Goal: Transaction & Acquisition: Purchase product/service

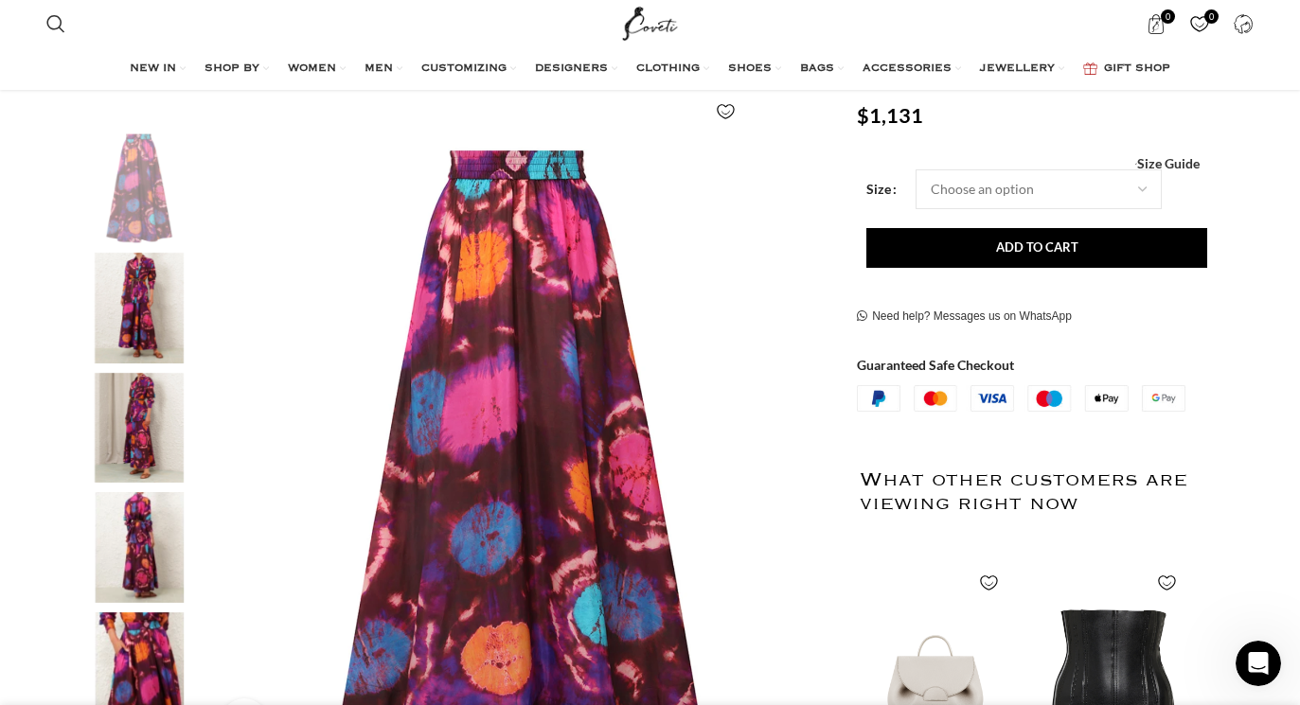
scroll to position [250, 0]
click at [128, 420] on img "3 / 8" at bounding box center [139, 427] width 116 height 111
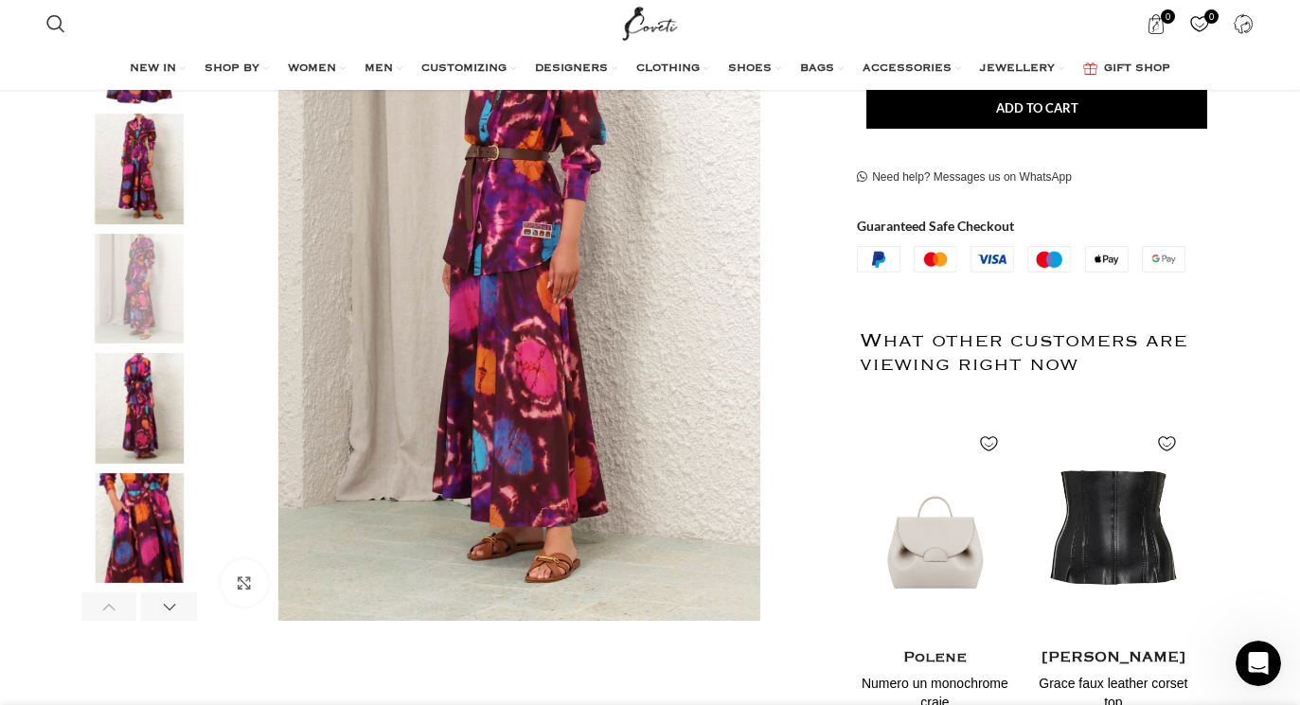
scroll to position [391, 0]
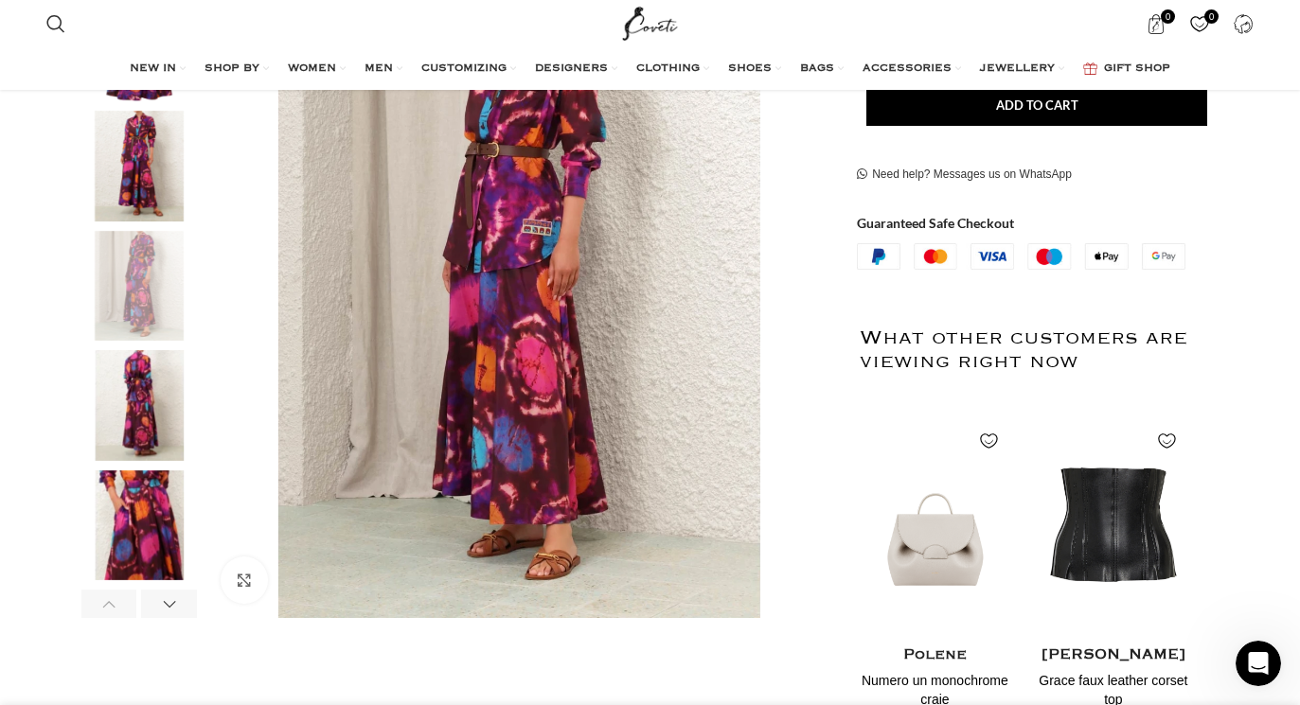
click at [105, 437] on img "4 / 8" at bounding box center [139, 405] width 116 height 111
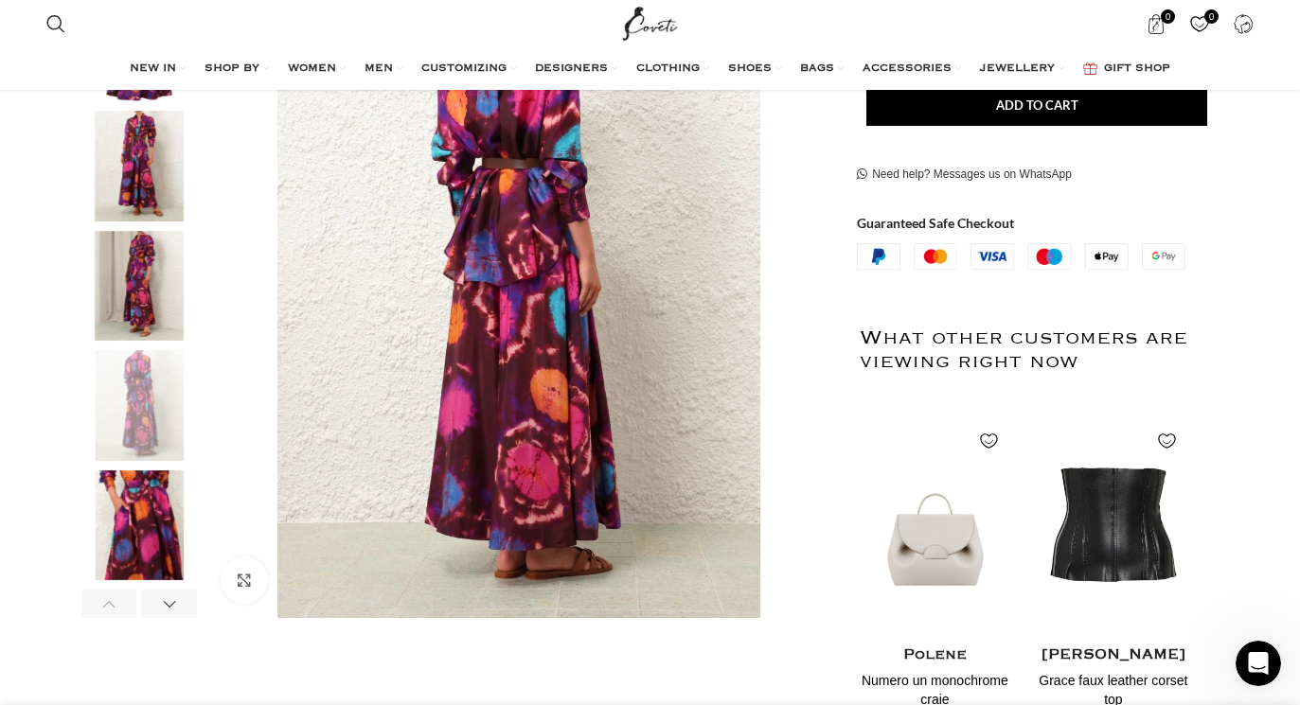
click at [141, 536] on img "5 / 8" at bounding box center [139, 526] width 116 height 111
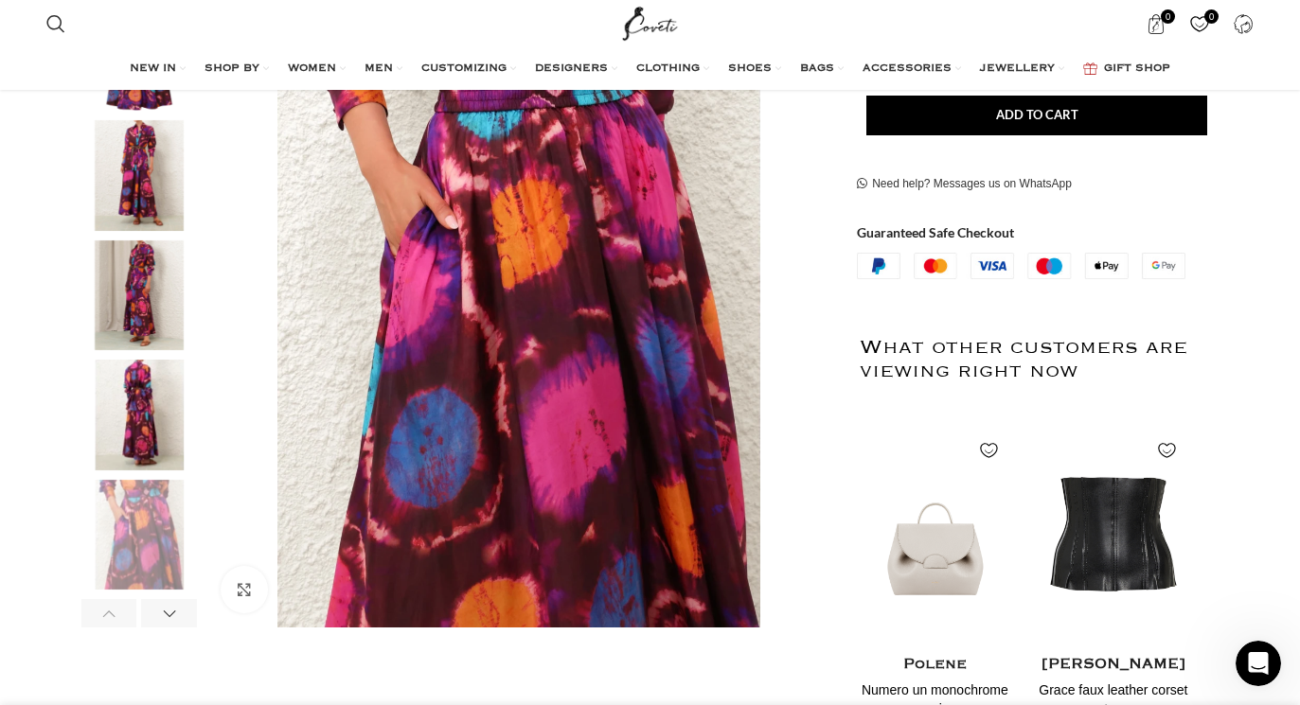
scroll to position [385, 0]
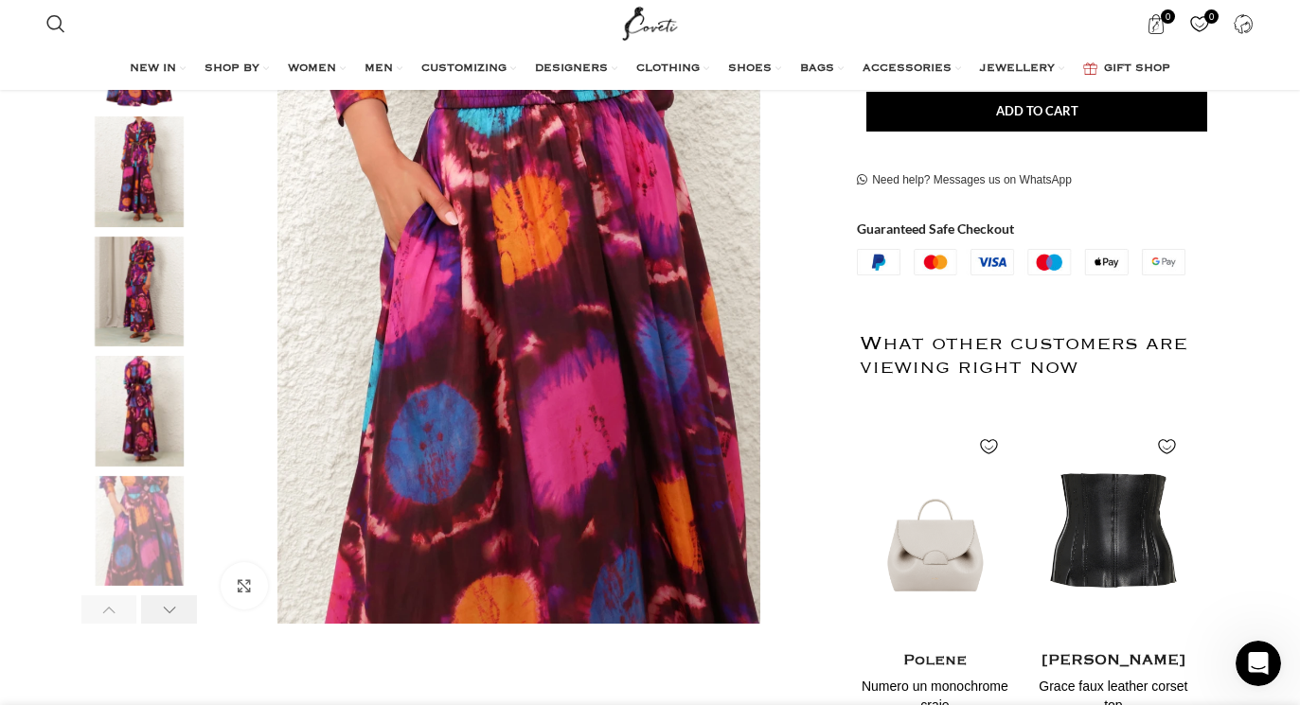
click at [172, 614] on div "Next slide" at bounding box center [169, 610] width 56 height 28
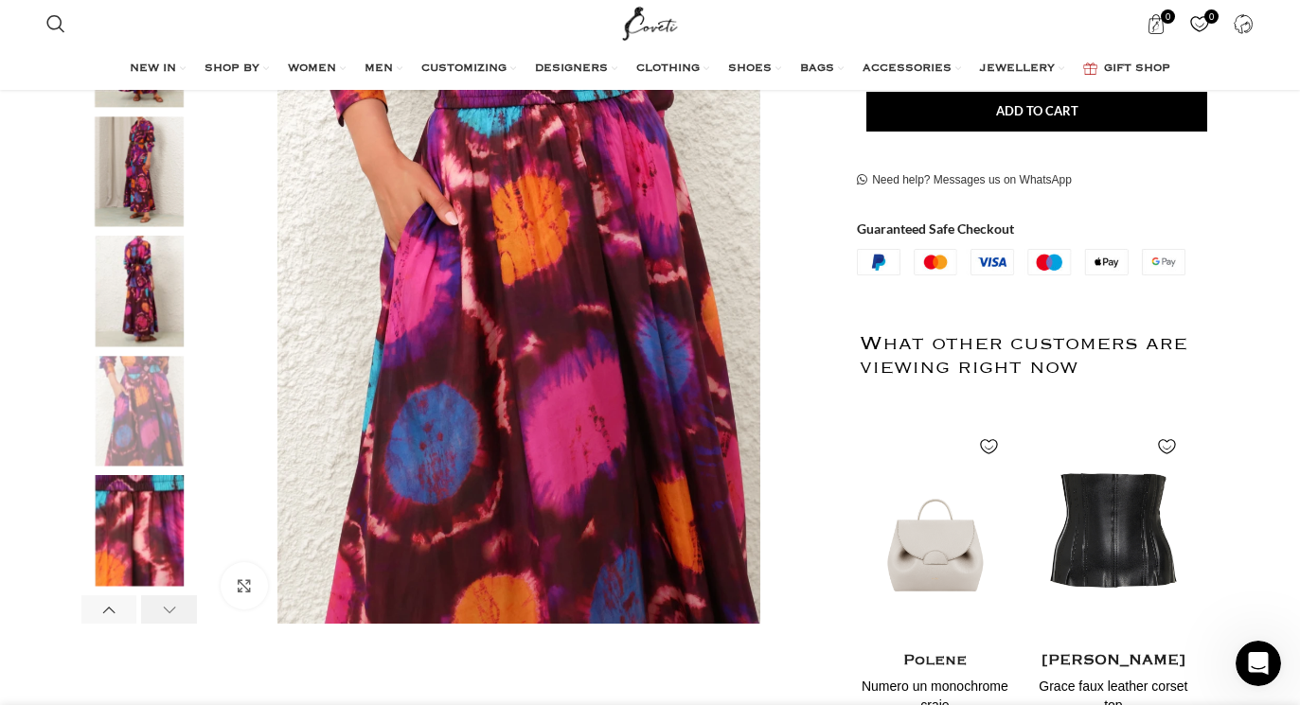
click at [172, 614] on div "Next slide" at bounding box center [169, 610] width 56 height 28
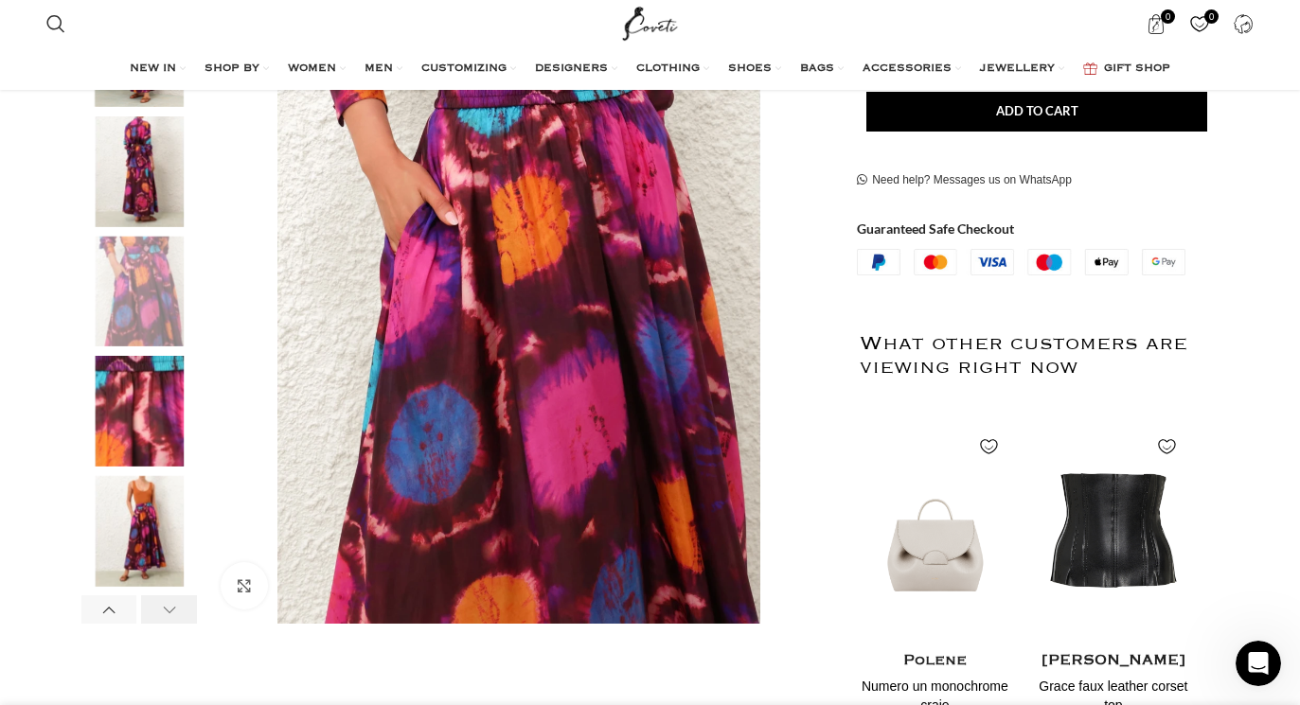
click at [172, 614] on div "Next slide" at bounding box center [169, 610] width 56 height 28
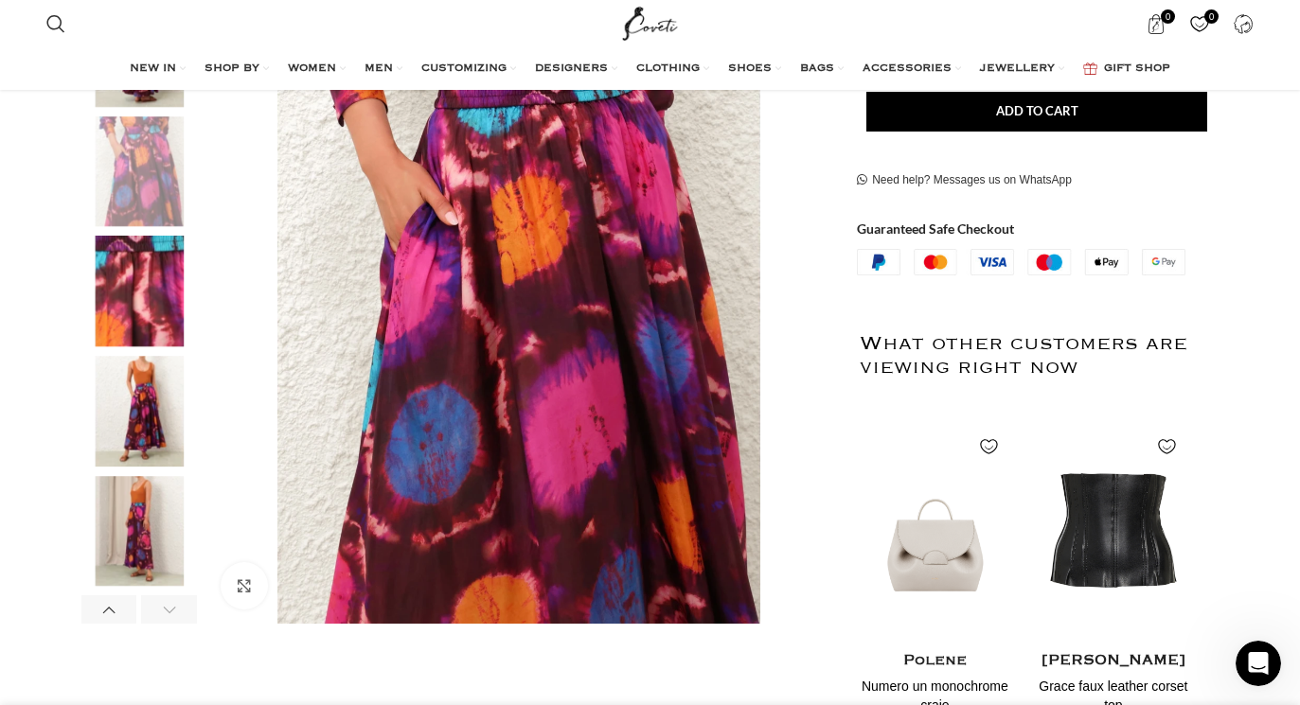
click at [151, 449] on img "7 / 8" at bounding box center [139, 411] width 116 height 111
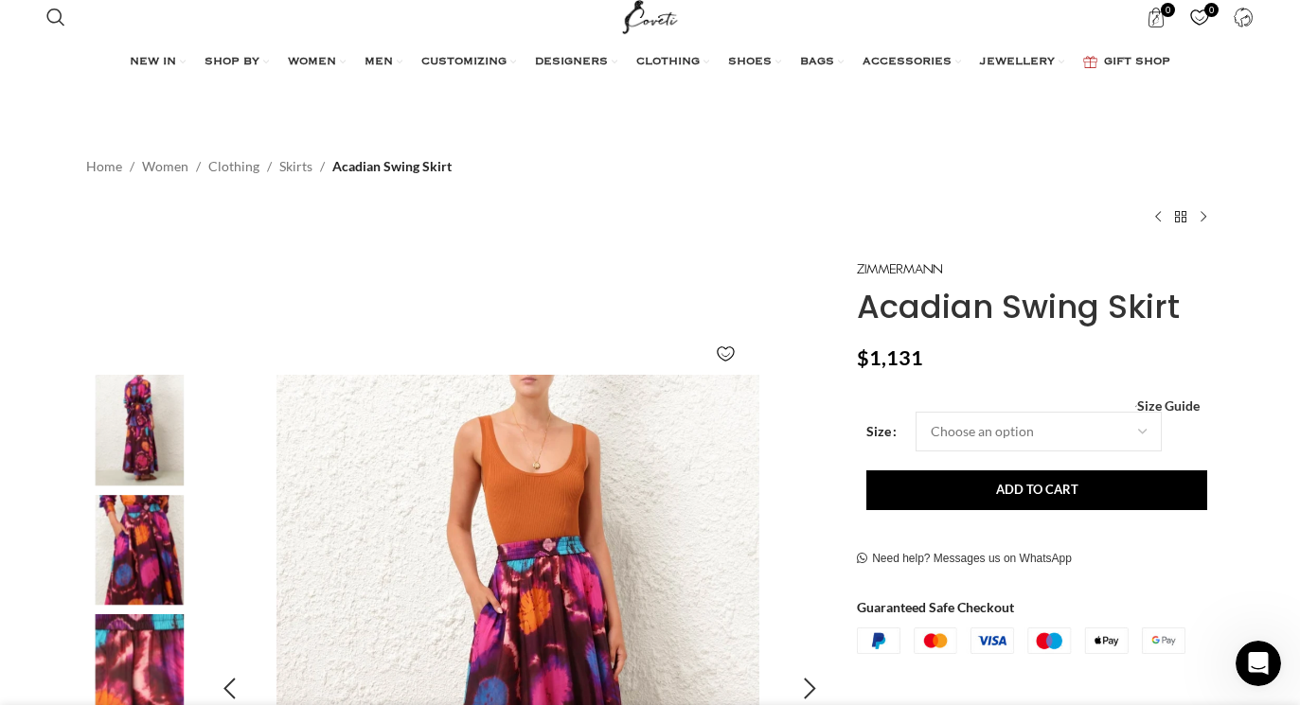
scroll to position [0, 0]
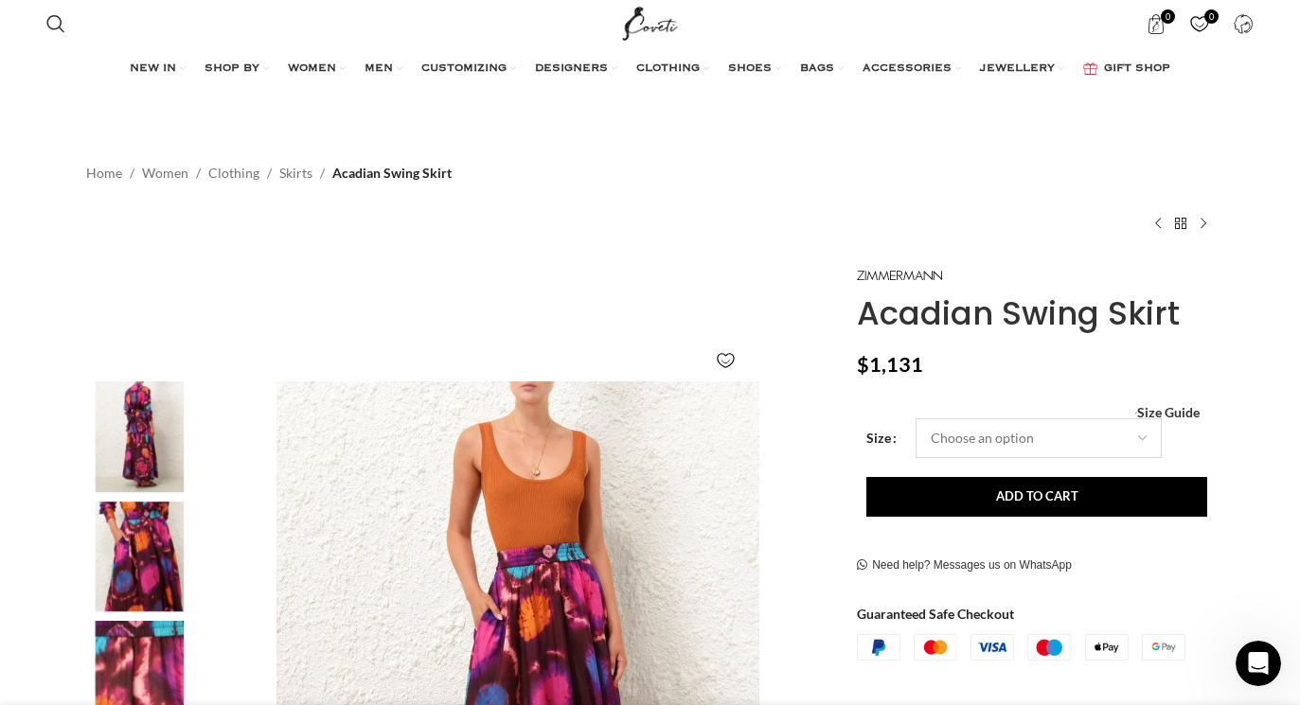
click at [983, 444] on select "Choose an option 6 UK 8 UK 10 [GEOGRAPHIC_DATA] 12 [GEOGRAPHIC_DATA] 14 [GEOGRA…" at bounding box center [1039, 439] width 246 height 40
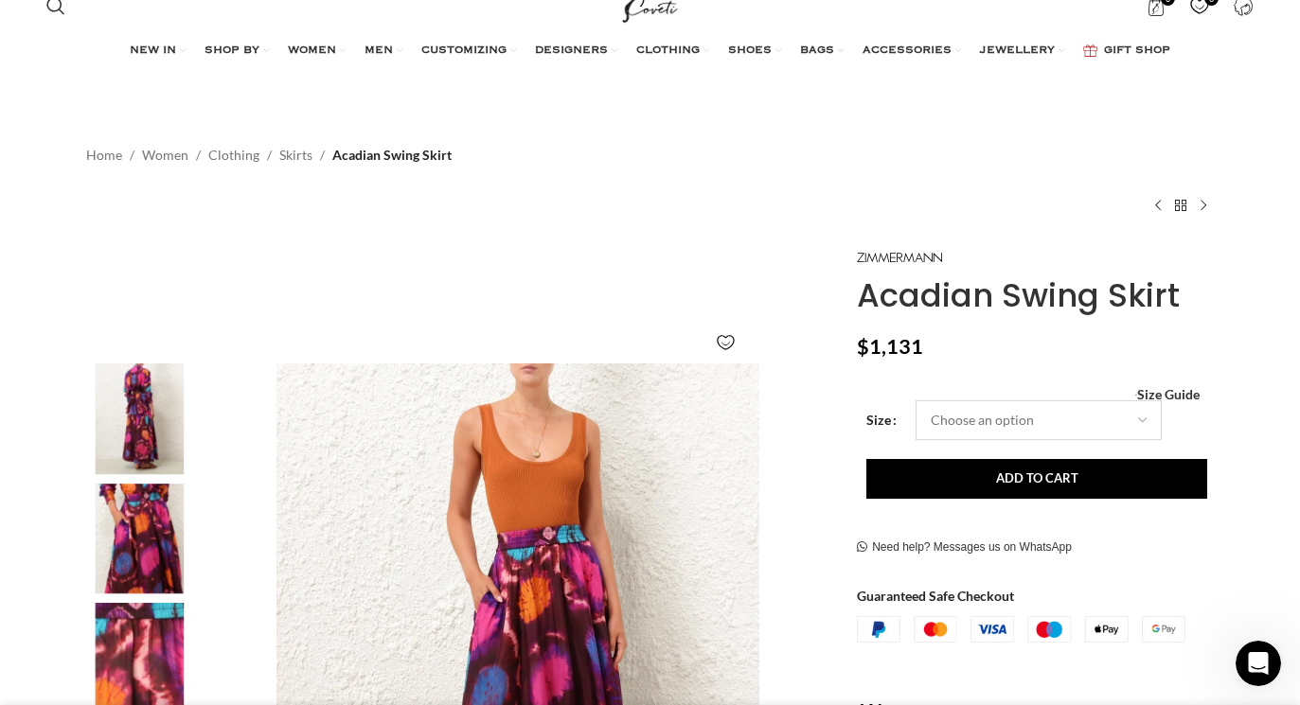
select select "12-[GEOGRAPHIC_DATA]"
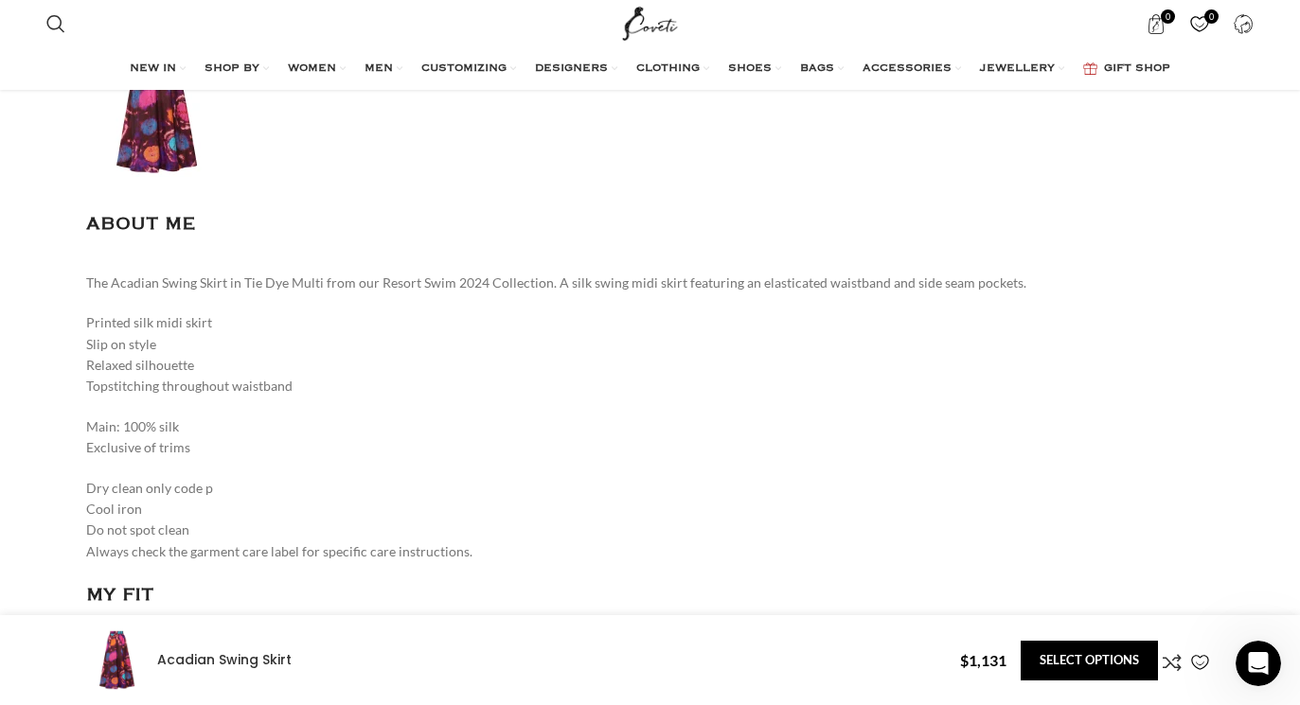
scroll to position [0, 797]
